Goal: Book appointment/travel/reservation

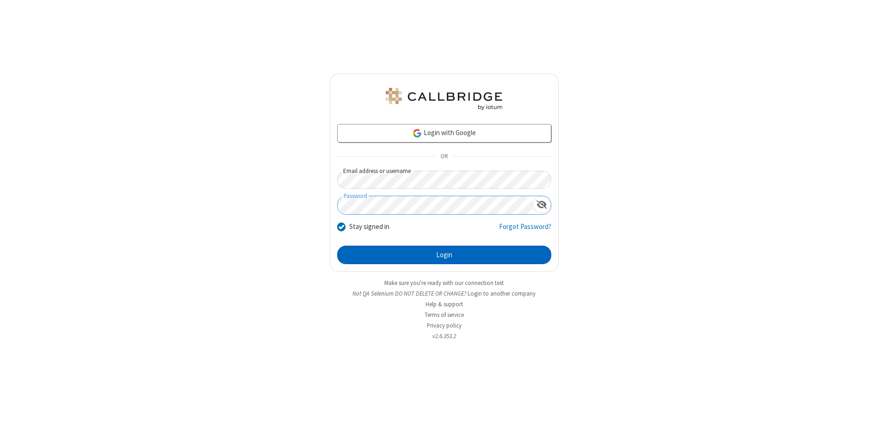
click at [444, 255] on button "Login" at bounding box center [444, 255] width 214 height 19
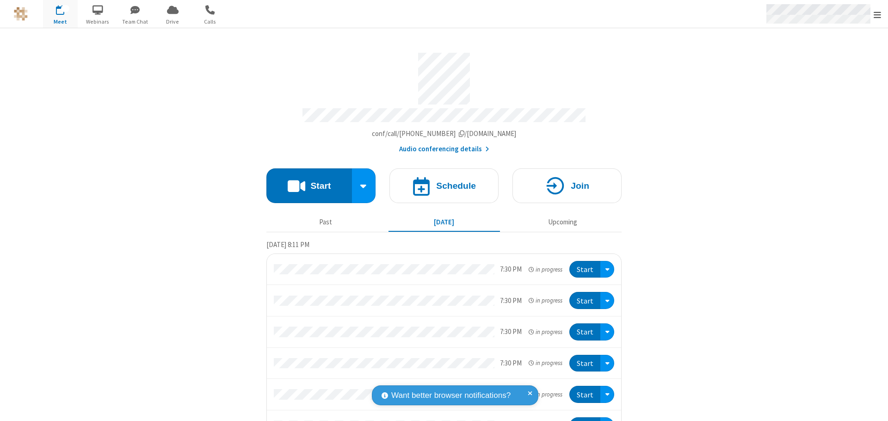
click at [878, 14] on span "Open menu" at bounding box center [877, 14] width 7 height 9
click at [60, 14] on span "button" at bounding box center [60, 10] width 35 height 16
click at [440, 181] on h4 "Schedule" at bounding box center [456, 185] width 40 height 9
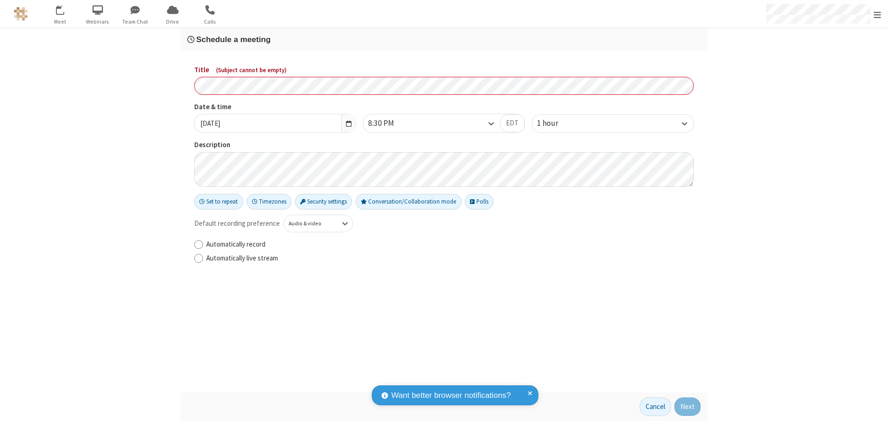
click at [444, 39] on h3 "Schedule a meeting" at bounding box center [444, 39] width 514 height 9
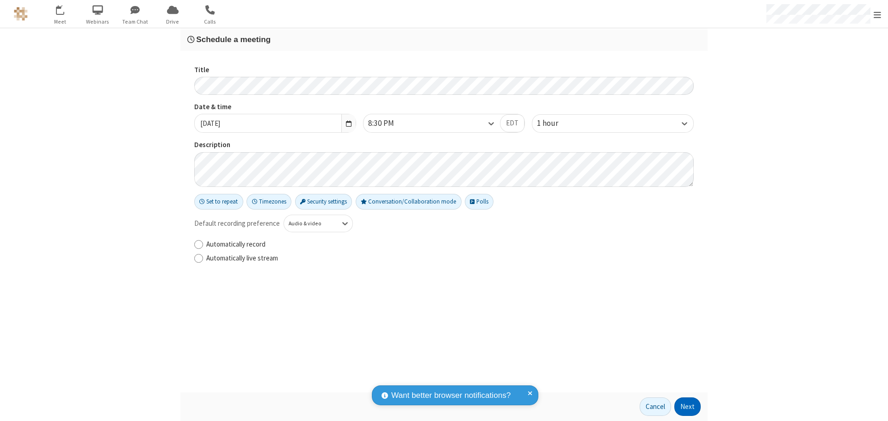
click at [688, 407] on button "Next" at bounding box center [688, 406] width 26 height 19
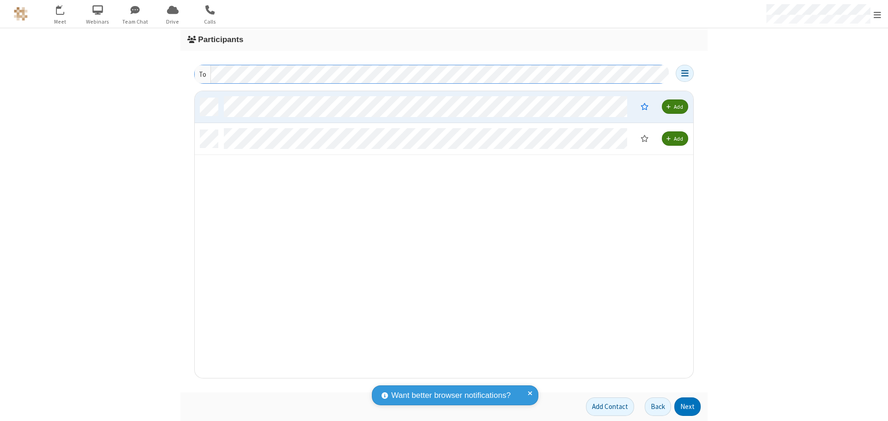
scroll to position [280, 492]
click at [688, 407] on button "Next" at bounding box center [688, 406] width 26 height 19
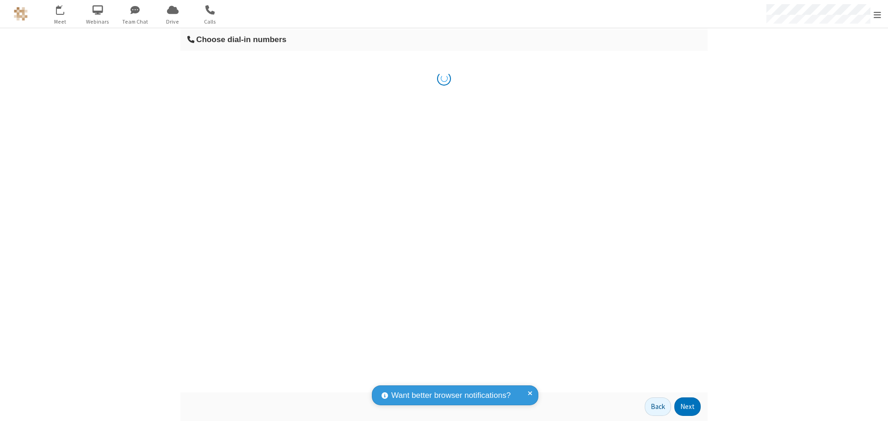
click at [688, 407] on button "Next" at bounding box center [688, 406] width 26 height 19
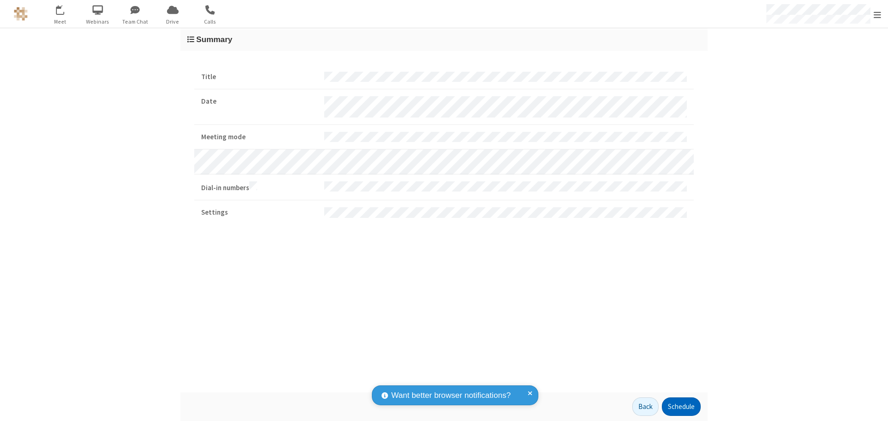
click at [681, 407] on button "Schedule" at bounding box center [681, 406] width 39 height 19
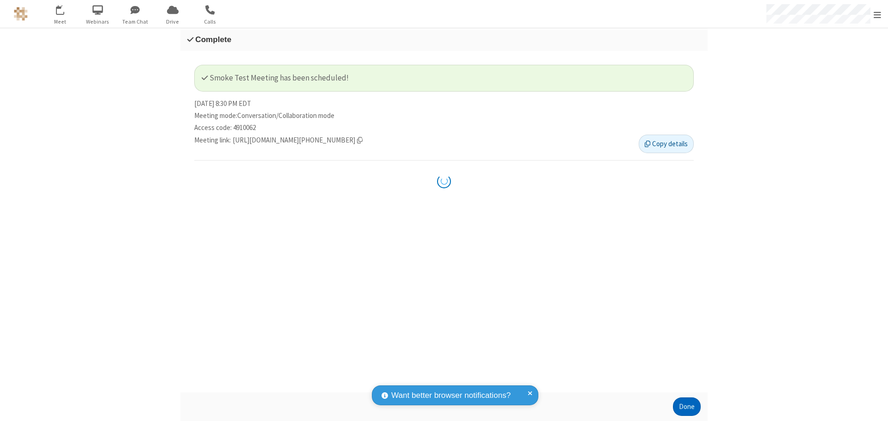
click at [687, 407] on button "Done" at bounding box center [687, 406] width 28 height 19
